Goal: Task Accomplishment & Management: Manage account settings

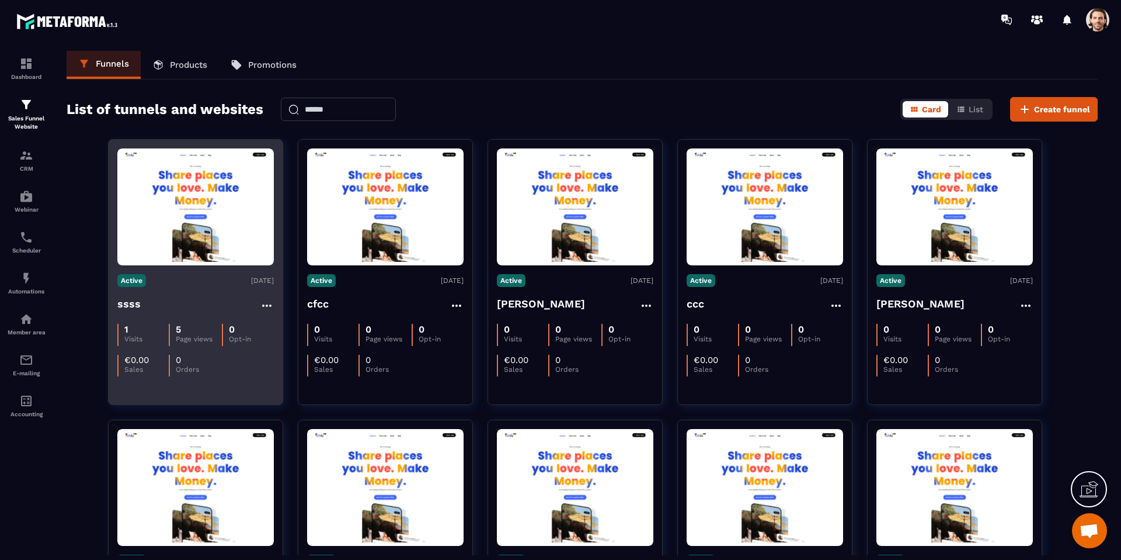
click at [120, 301] on h4 "ssss" at bounding box center [129, 304] width 24 height 16
click at [127, 306] on h4 "ssss" at bounding box center [129, 304] width 24 height 16
click at [201, 350] on div "1 Visits 5 Page views 0 Opt-in €0.00 Sales 0 Orders" at bounding box center [195, 345] width 157 height 61
click at [143, 205] on img at bounding box center [195, 207] width 157 height 110
click at [168, 204] on img at bounding box center [195, 207] width 157 height 110
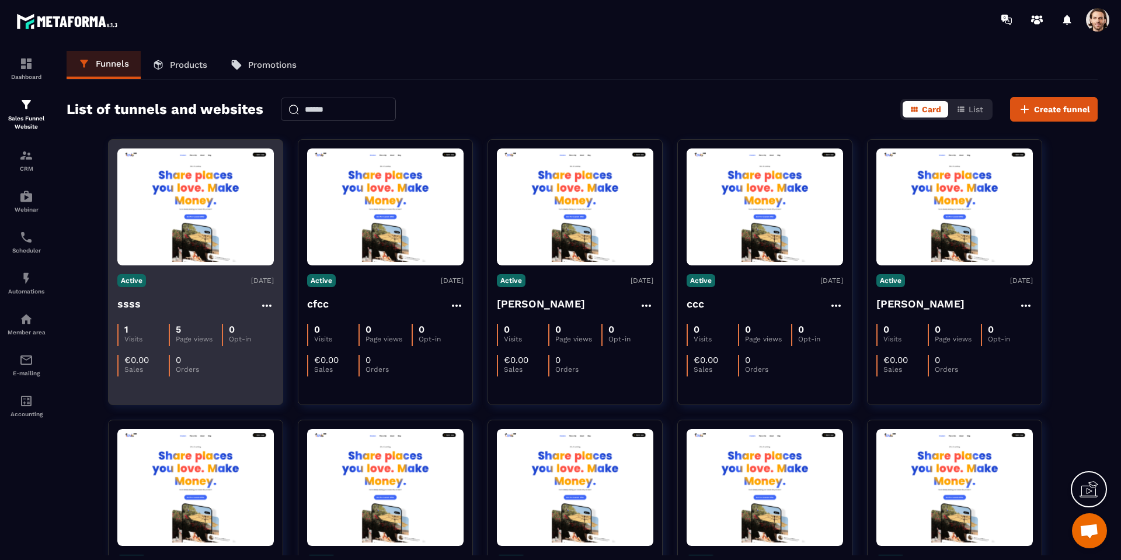
click at [169, 205] on img at bounding box center [195, 207] width 157 height 110
click at [243, 287] on div "Active [DATE] ssss 1 Visits 5 Page views 0 Opt-in €0.00 Sales 0 Orders" at bounding box center [196, 320] width 174 height 111
